Goal: Communication & Community: Share content

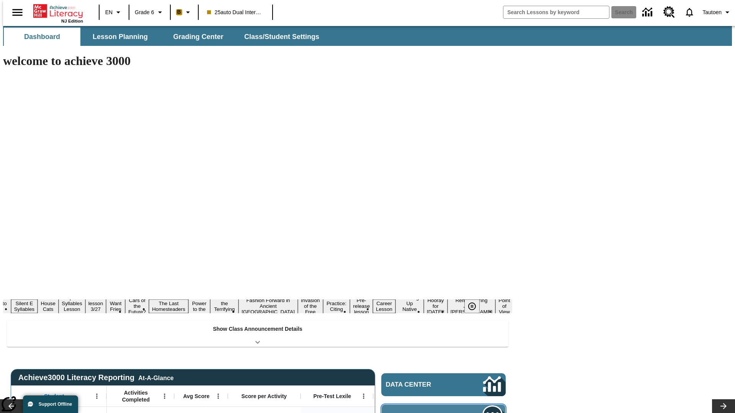
click at [445, 413] on span "Message Center" at bounding box center [423, 417] width 74 height 8
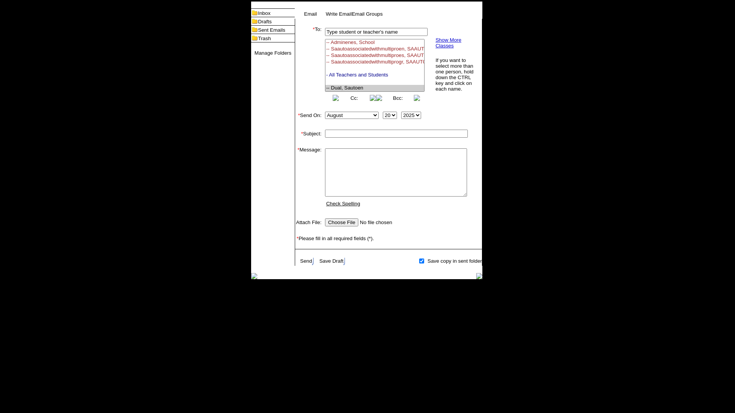
select select "U,21476361,1"
type input "Autotest-oTmnmvxCen"
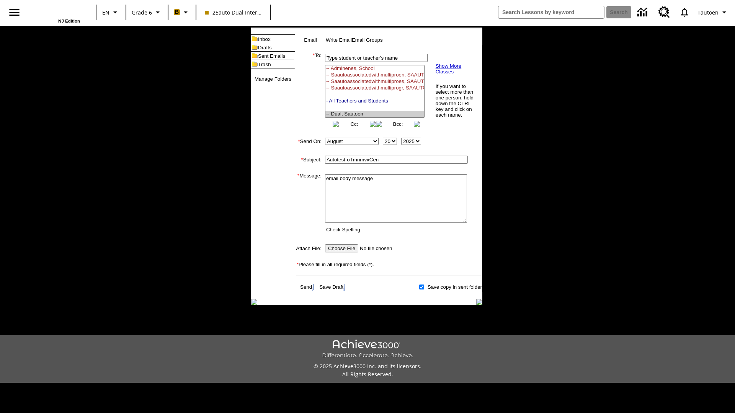
scroll to position [98, 0]
type textarea "email body message"
click at [307, 290] on link "Send" at bounding box center [306, 287] width 12 height 6
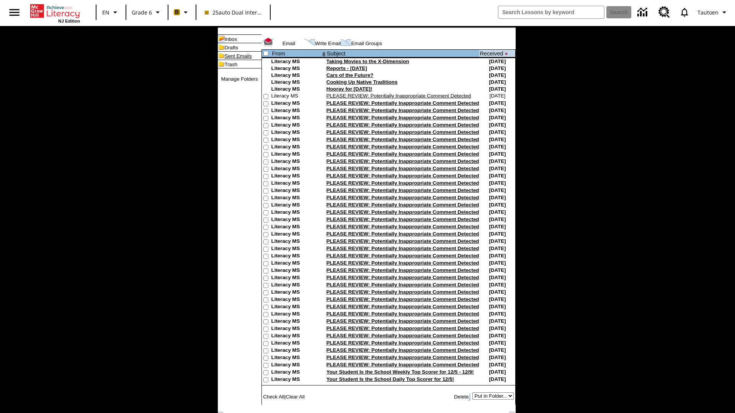
click at [226, 59] on link "Sent Emails" at bounding box center [238, 56] width 27 height 6
